Goal: Task Accomplishment & Management: Manage account settings

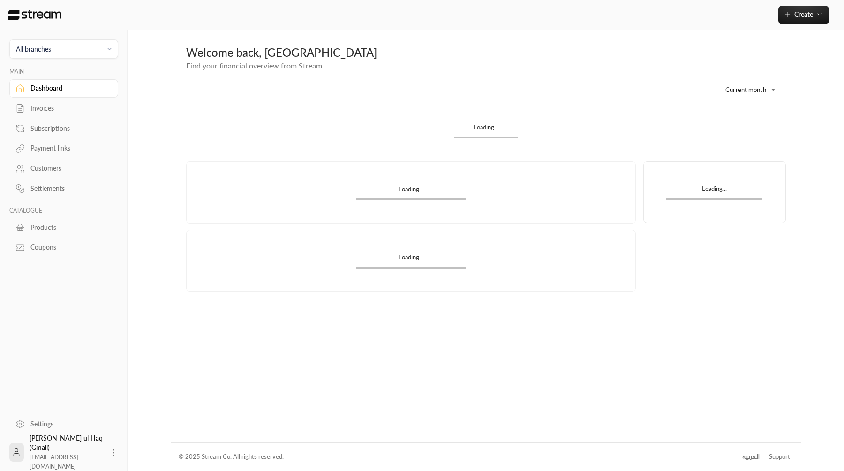
click at [87, 108] on div "Invoices" at bounding box center [68, 108] width 76 height 9
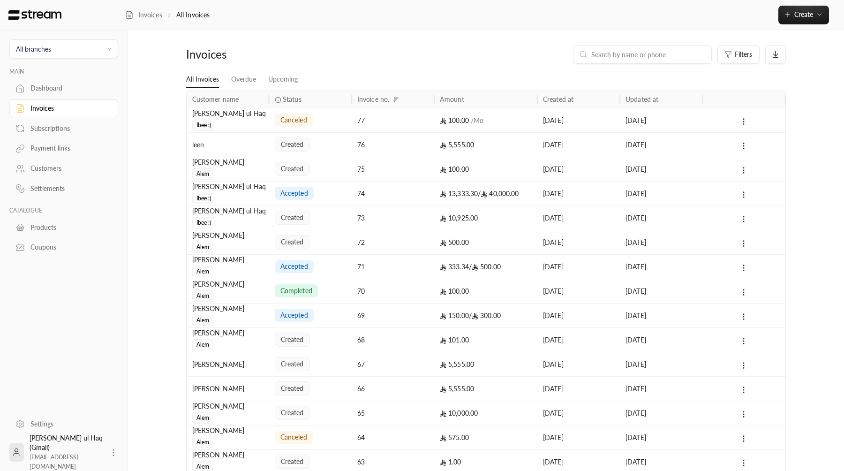
click at [786, 30] on div "Invoices All Invoices Create" at bounding box center [484, 15] width 719 height 30
click at [790, 21] on button "Create" at bounding box center [803, 15] width 51 height 19
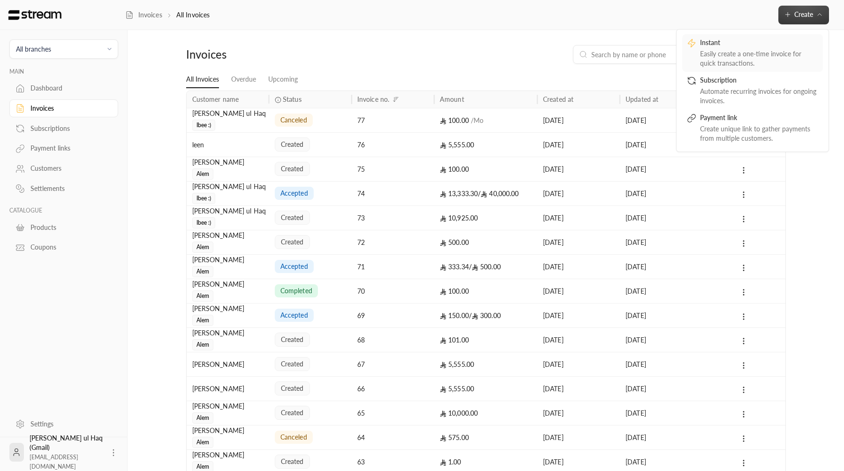
click at [766, 54] on div "Easily create a one-time invoice for quick transactions." at bounding box center [759, 58] width 118 height 19
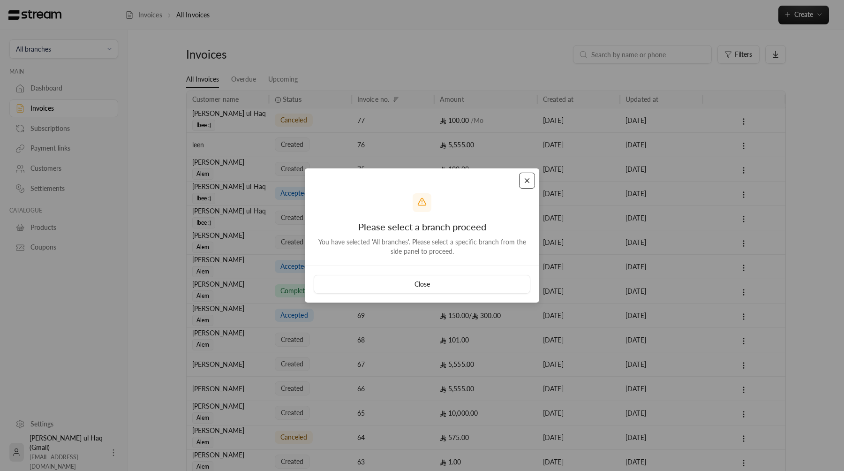
click at [530, 188] on button "Close" at bounding box center [527, 181] width 16 height 16
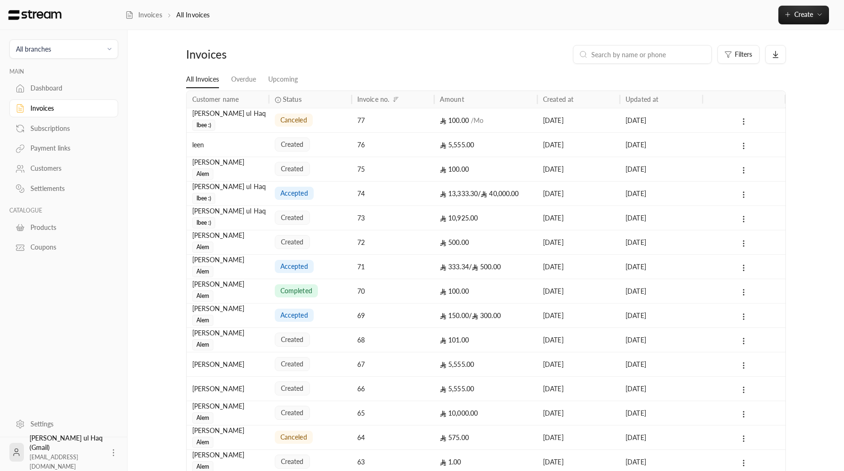
click at [249, 144] on div "leen" at bounding box center [227, 145] width 71 height 24
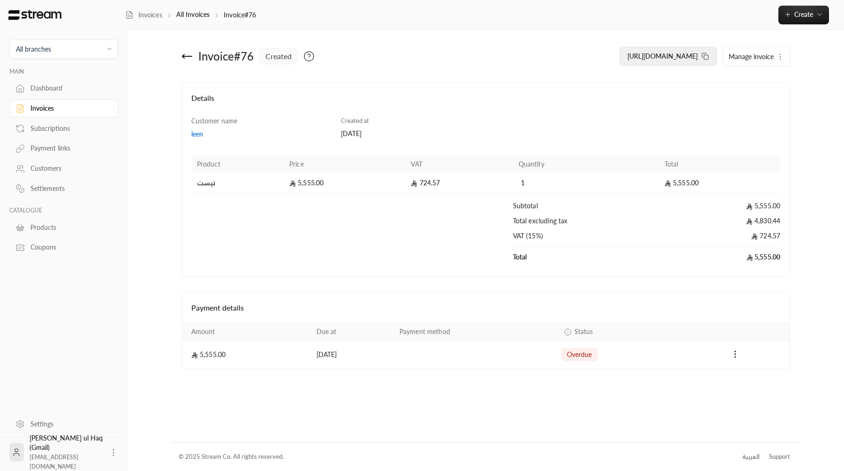
click at [686, 56] on span "https://streampay.sa/ss/2Aa4P" at bounding box center [662, 56] width 70 height 8
